Goal: Find specific page/section: Find specific page/section

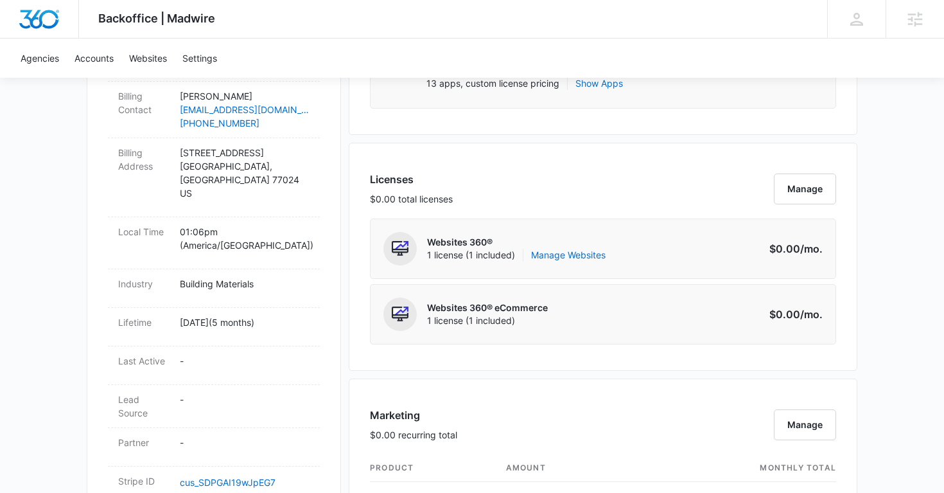
scroll to position [452, 0]
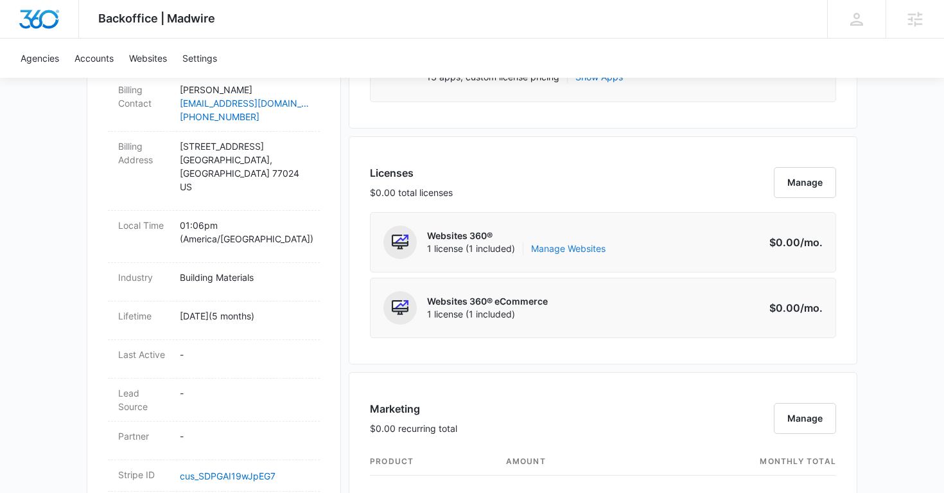
click at [574, 248] on link "Manage Websites" at bounding box center [568, 248] width 75 height 13
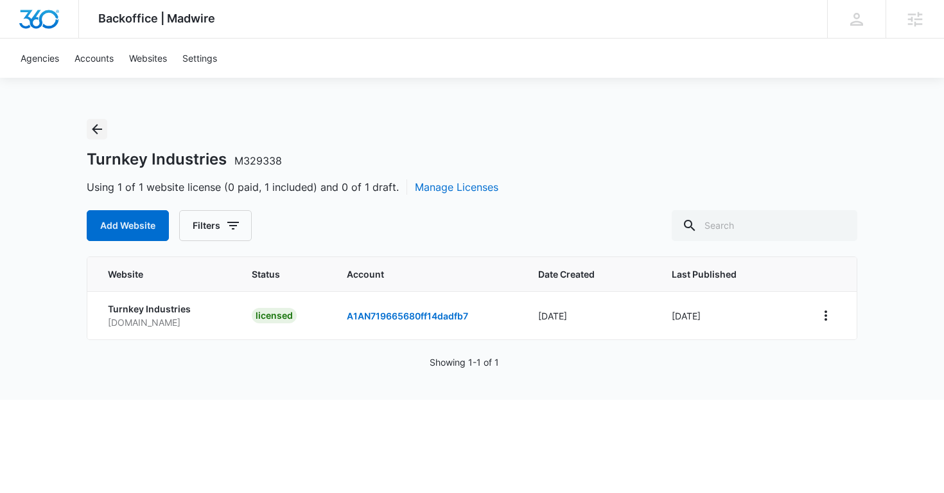
click at [96, 129] on icon "Back" at bounding box center [97, 129] width 10 height 10
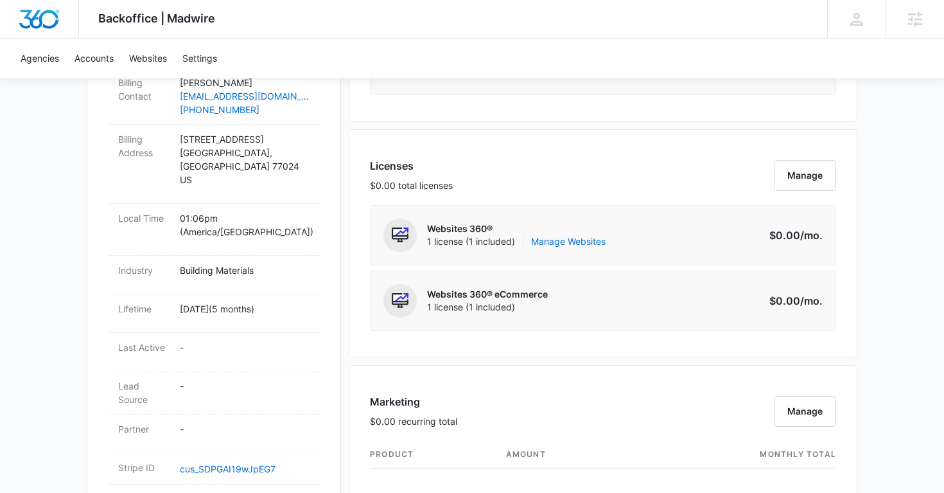
scroll to position [457, 0]
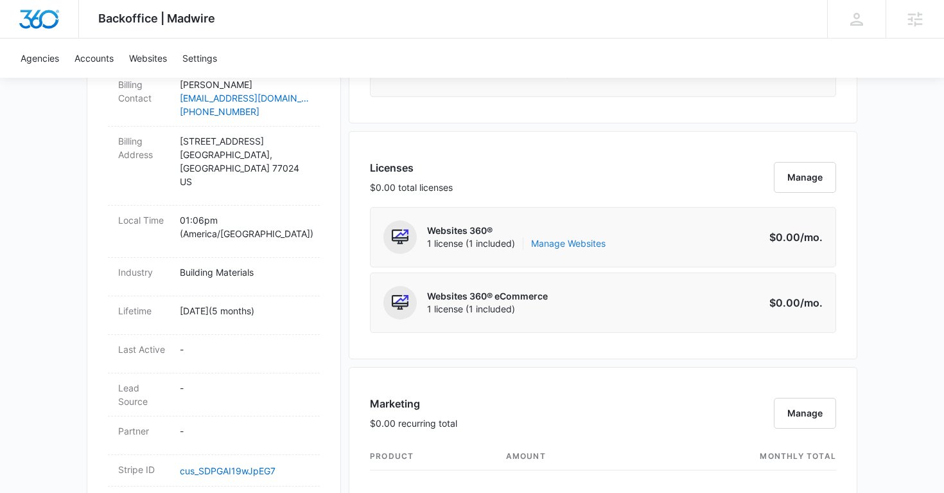
click at [574, 247] on link "Manage Websites" at bounding box center [568, 243] width 75 height 13
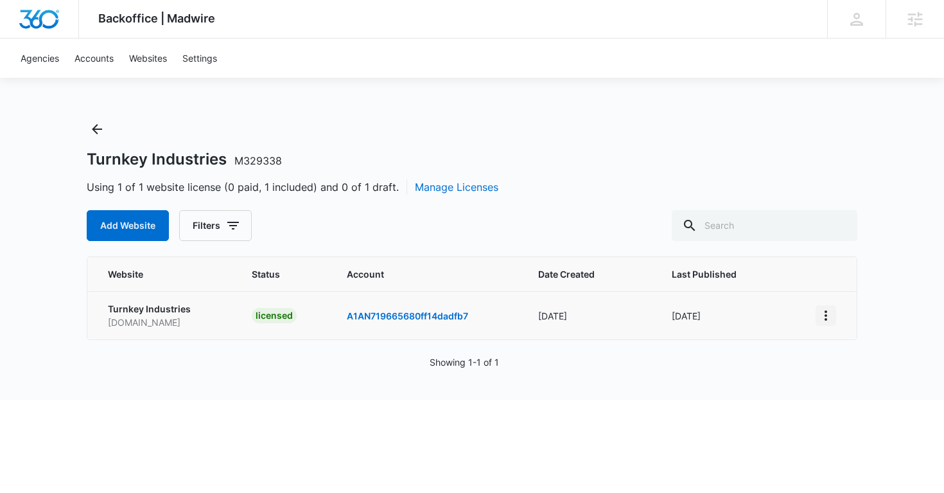
click at [831, 310] on icon "View More" at bounding box center [825, 315] width 15 height 15
click at [864, 374] on link "Edit Website" at bounding box center [858, 370] width 52 height 11
click at [268, 160] on span "M329338" at bounding box center [258, 160] width 48 height 13
click at [269, 160] on span "M329338" at bounding box center [258, 160] width 48 height 13
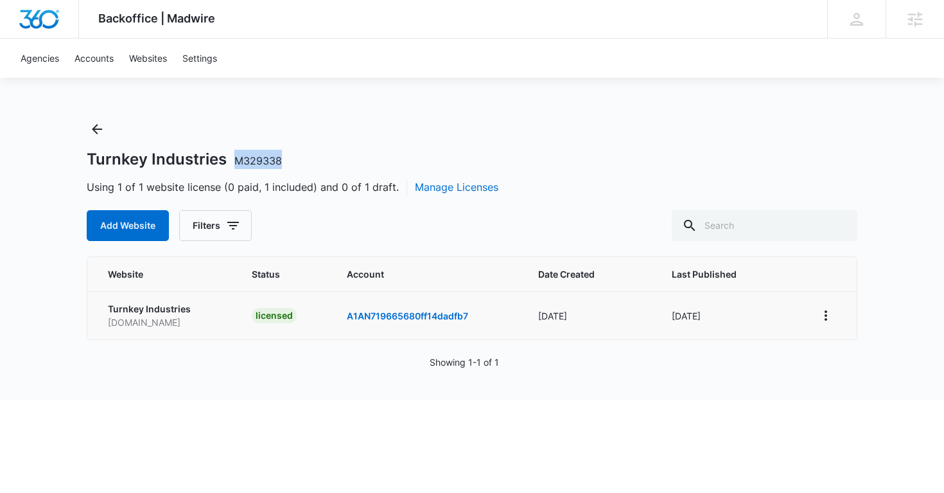
copy span "M329338"
drag, startPoint x: 279, startPoint y: 160, endPoint x: 229, endPoint y: 160, distance: 50.1
click at [229, 160] on h1 "Turnkey Industries M329338" at bounding box center [184, 159] width 195 height 19
copy h1 "Turnkey Industries"
drag, startPoint x: 85, startPoint y: 160, endPoint x: 223, endPoint y: 161, distance: 137.5
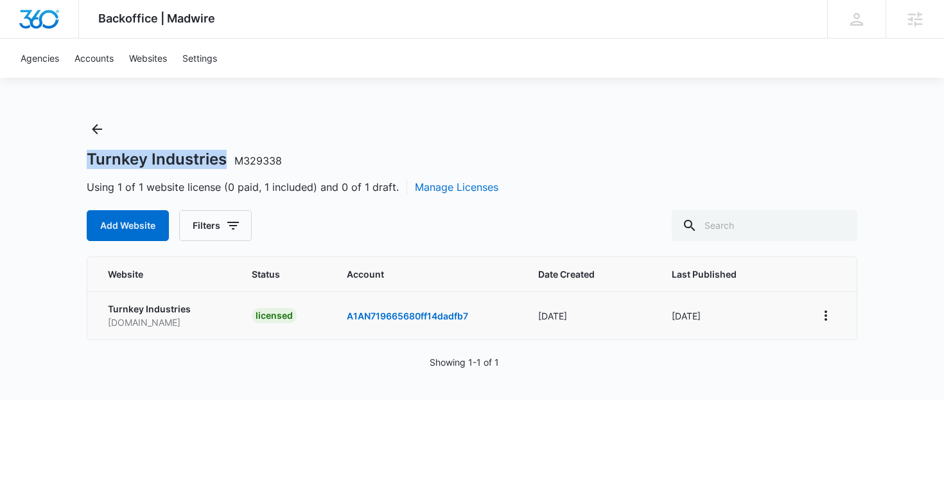
click at [223, 161] on div "Backoffice | Madwire Apps Settings AH [PERSON_NAME] [PERSON_NAME][EMAIL_ADDRESS…" at bounding box center [472, 200] width 944 height 400
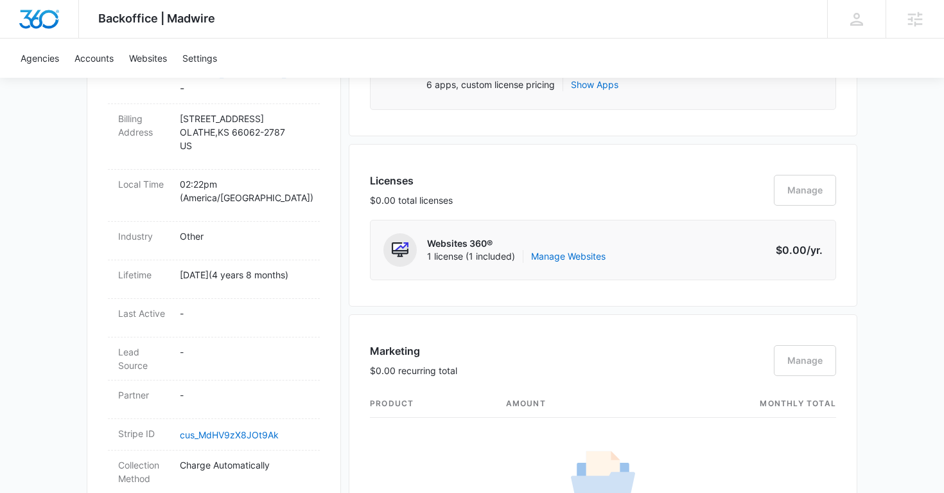
scroll to position [506, 0]
click at [568, 255] on link "Manage Websites" at bounding box center [568, 255] width 75 height 13
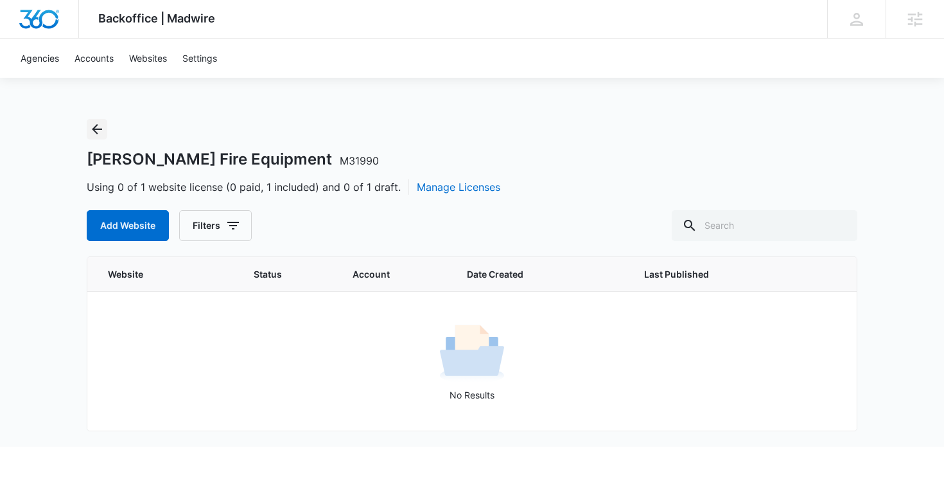
click at [92, 128] on icon "Back" at bounding box center [96, 128] width 15 height 15
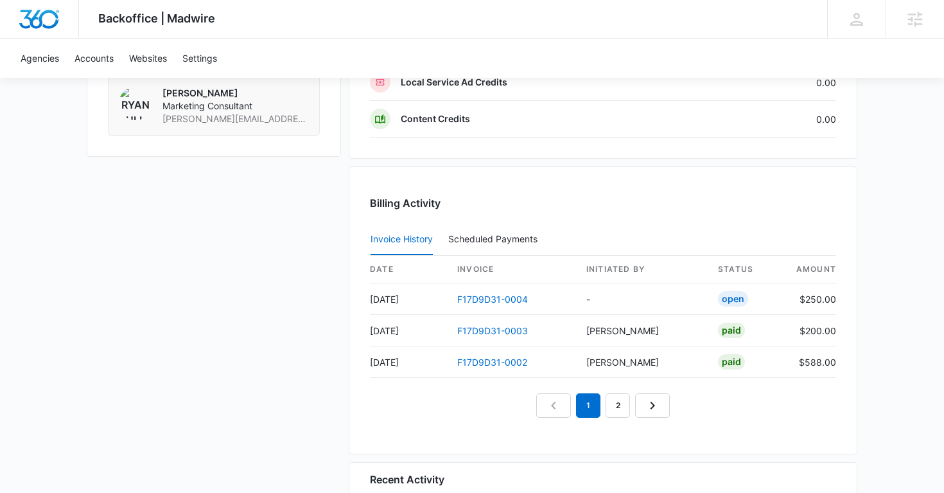
scroll to position [1175, 0]
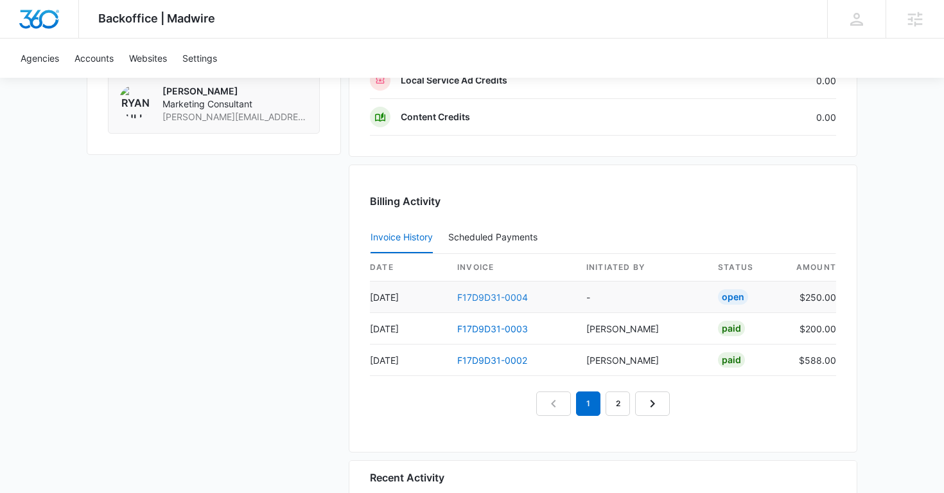
click at [493, 294] on link "F17D9D31-0004" at bounding box center [492, 297] width 71 height 11
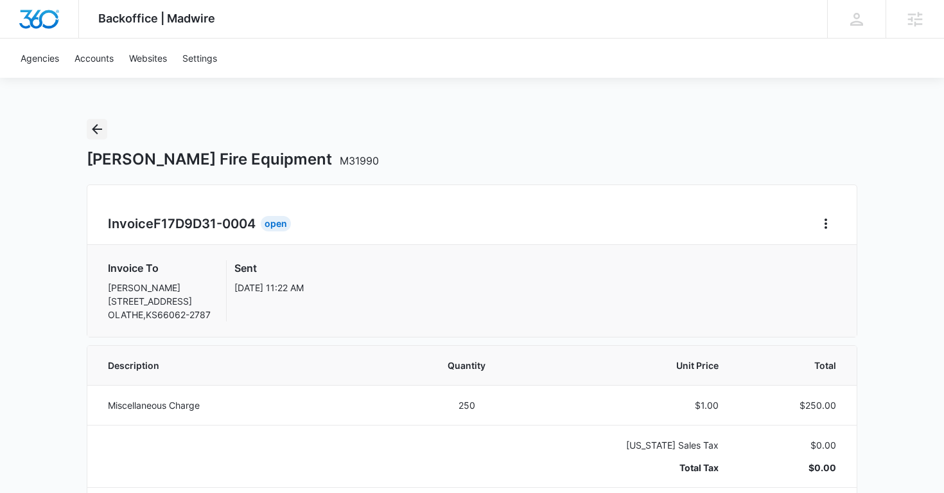
click at [100, 132] on icon "Back" at bounding box center [96, 128] width 15 height 15
